Goal: Find specific page/section: Find specific page/section

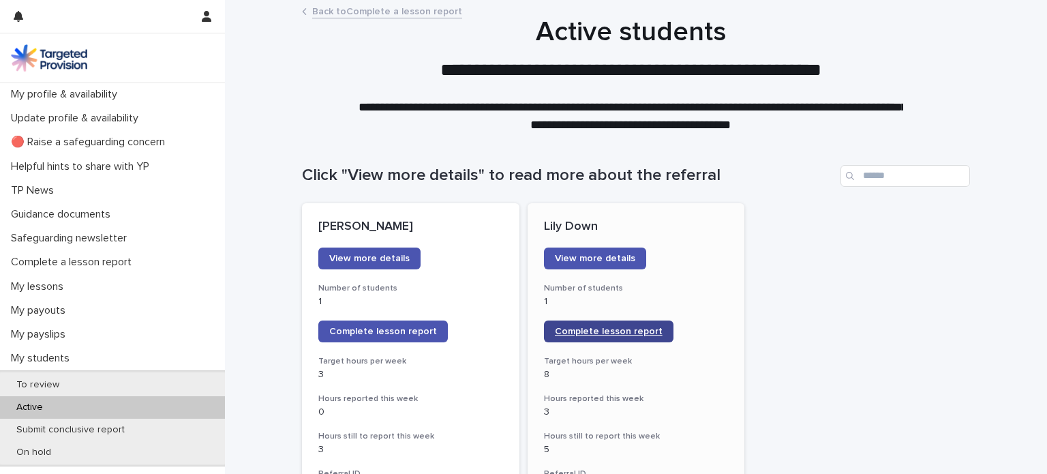
click at [576, 332] on span "Complete lesson report" at bounding box center [609, 332] width 108 height 10
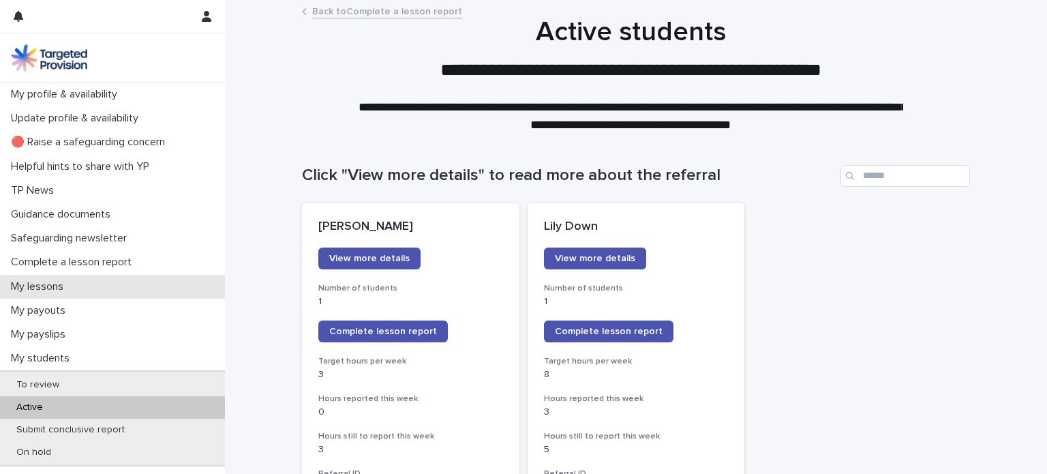
click at [37, 288] on p "My lessons" at bounding box center [39, 286] width 69 height 13
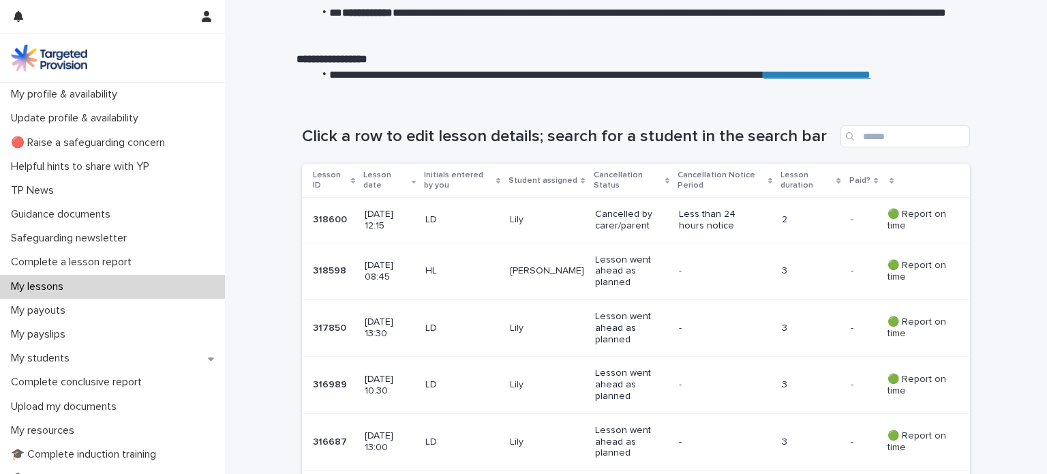
scroll to position [160, 0]
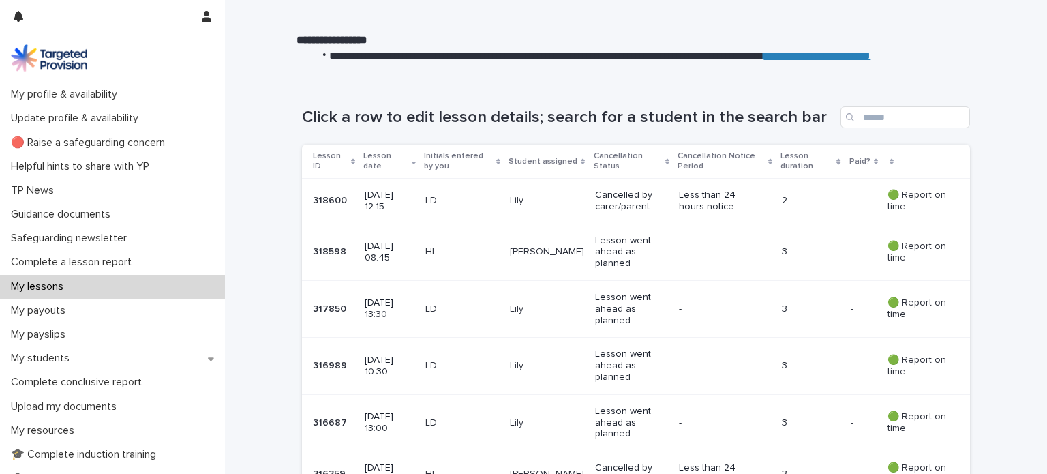
click at [446, 249] on p "HL" at bounding box center [462, 252] width 74 height 12
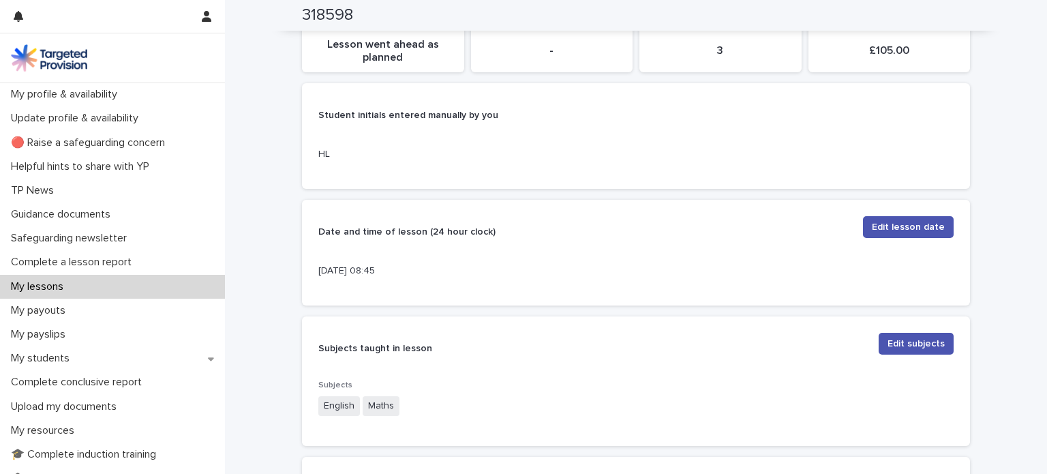
scroll to position [256, 0]
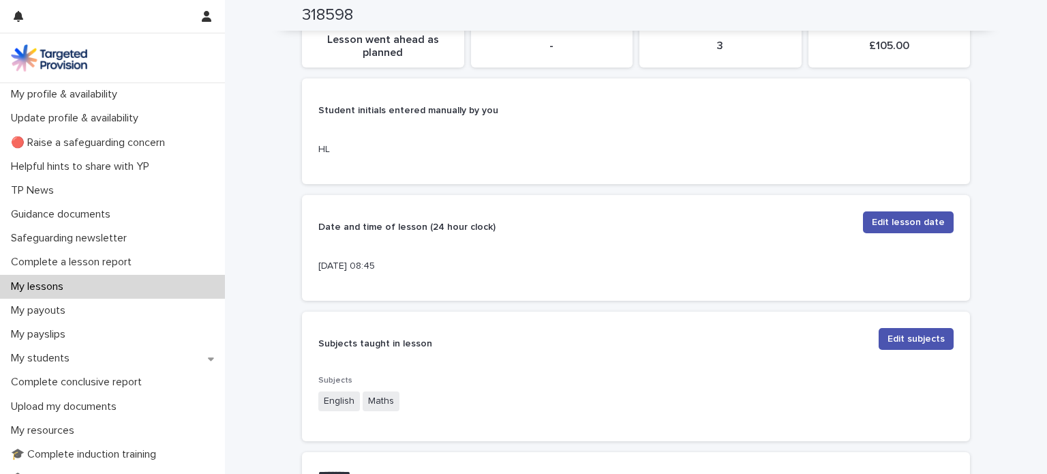
click at [718, 237] on p "Date and time of lesson (24 hour clock)" at bounding box center [585, 226] width 534 height 31
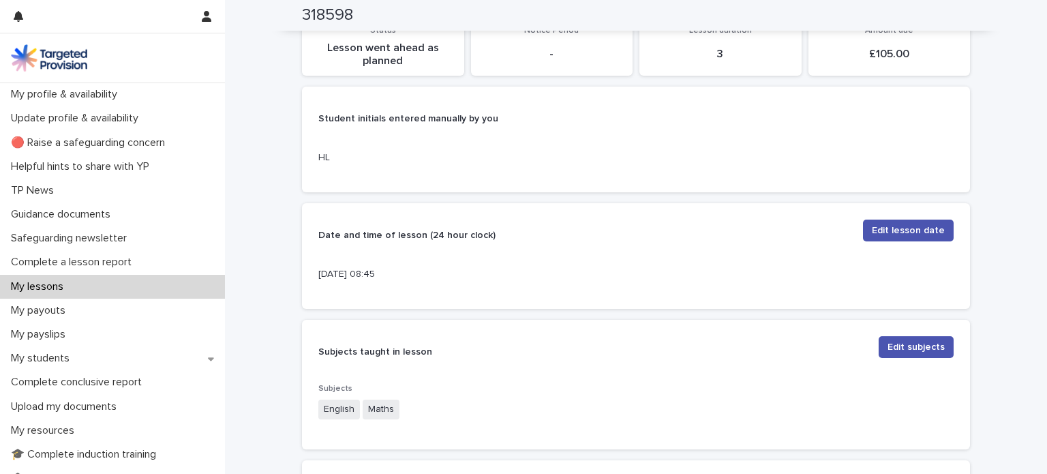
scroll to position [0, 0]
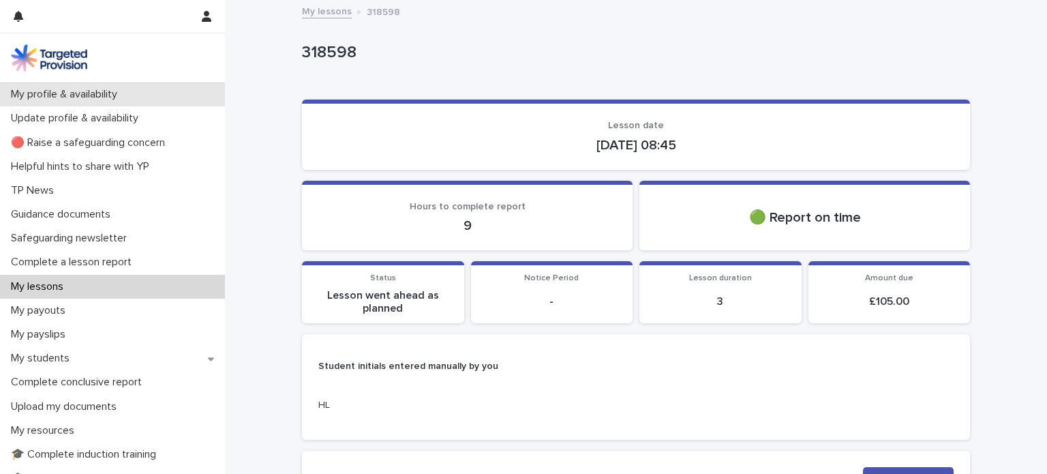
click at [82, 97] on p "My profile & availability" at bounding box center [66, 94] width 123 height 13
